Goal: Task Accomplishment & Management: Use online tool/utility

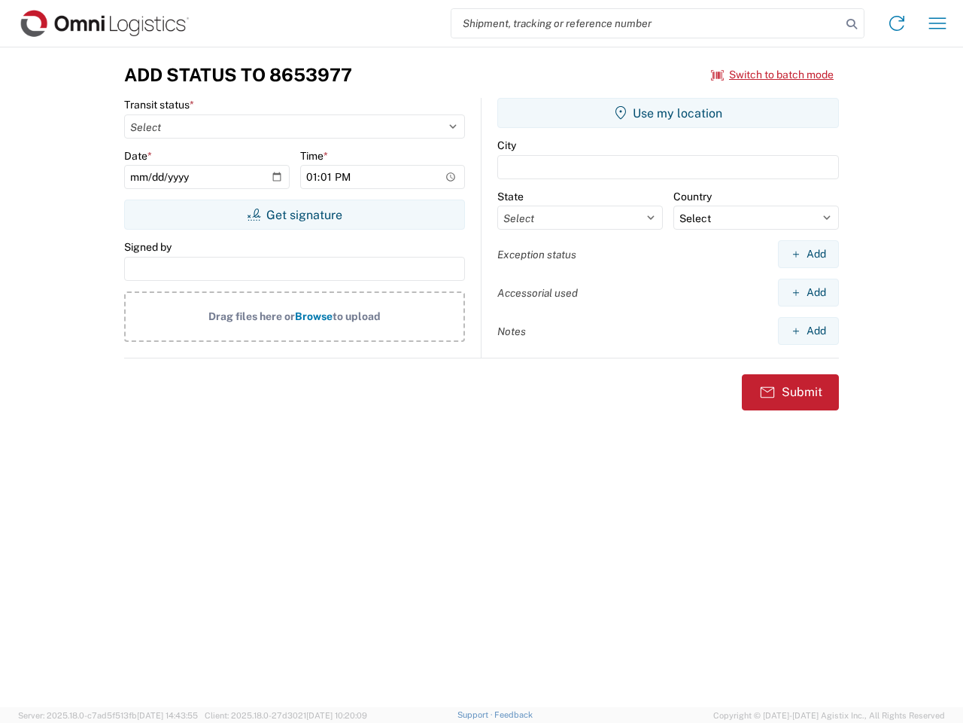
click at [647, 23] on input "search" at bounding box center [647, 23] width 390 height 29
click at [852, 24] on icon at bounding box center [852, 24] width 21 height 21
click at [897, 23] on icon at bounding box center [897, 23] width 24 height 24
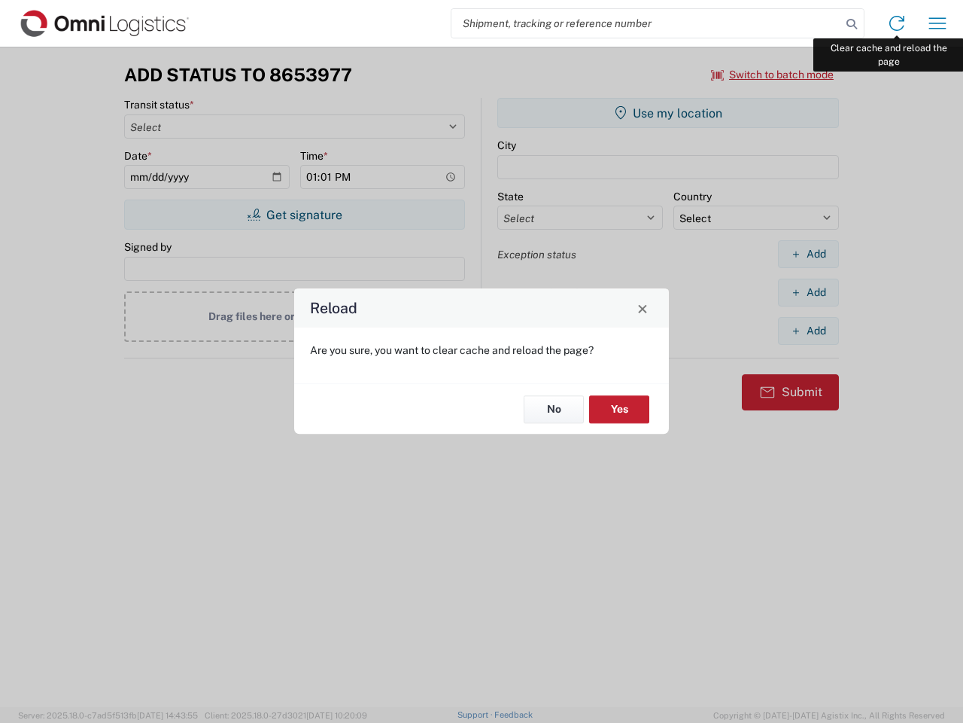
click at [938, 23] on div "Reload Are you sure, you want to clear cache and reload the page? No Yes" at bounding box center [481, 361] width 963 height 723
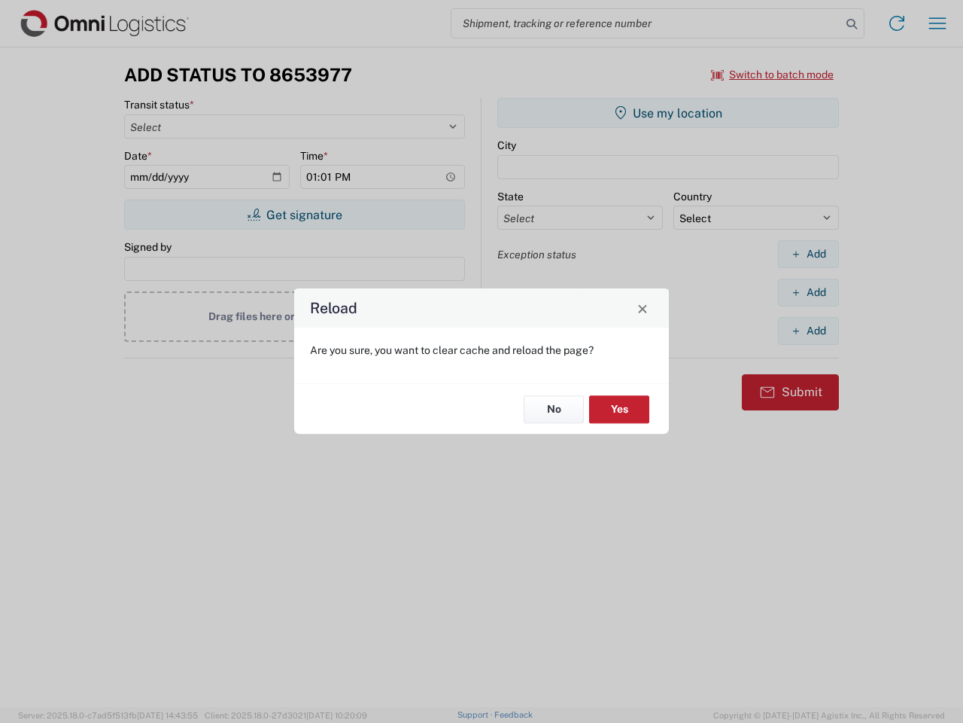
click at [773, 75] on div "Reload Are you sure, you want to clear cache and reload the page? No Yes" at bounding box center [481, 361] width 963 height 723
click at [294, 215] on div "Reload Are you sure, you want to clear cache and reload the page? No Yes" at bounding box center [481, 361] width 963 height 723
click at [668, 113] on div "Reload Are you sure, you want to clear cache and reload the page? No Yes" at bounding box center [481, 361] width 963 height 723
click at [808, 254] on div "Reload Are you sure, you want to clear cache and reload the page? No Yes" at bounding box center [481, 361] width 963 height 723
click at [808, 292] on div "Reload Are you sure, you want to clear cache and reload the page? No Yes" at bounding box center [481, 361] width 963 height 723
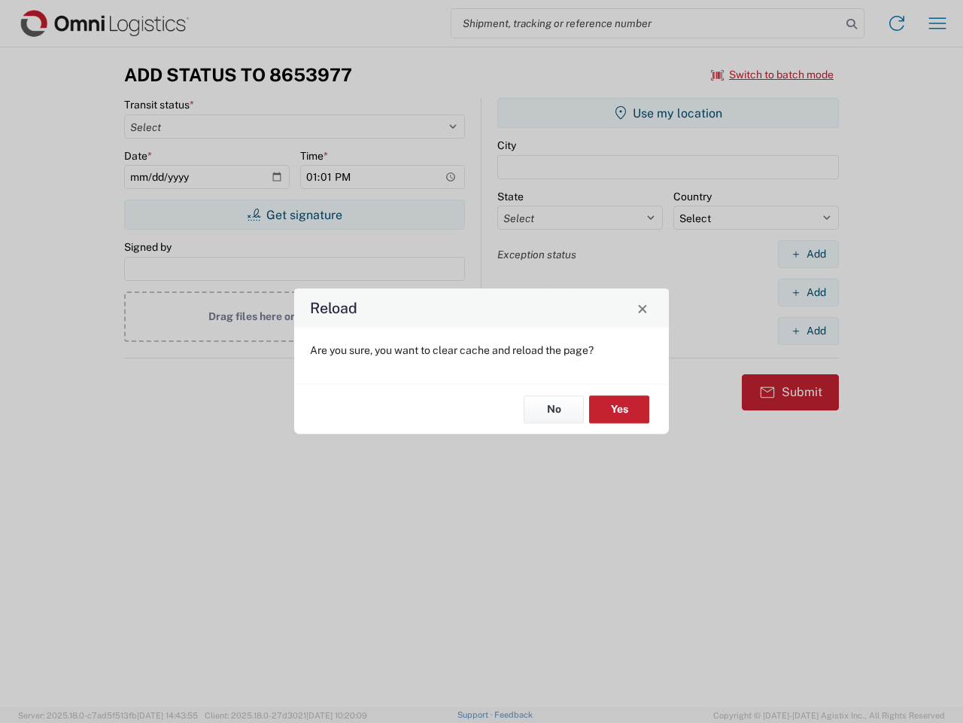
click at [808, 330] on div "Reload Are you sure, you want to clear cache and reload the page? No Yes" at bounding box center [481, 361] width 963 height 723
